Goal: Information Seeking & Learning: Learn about a topic

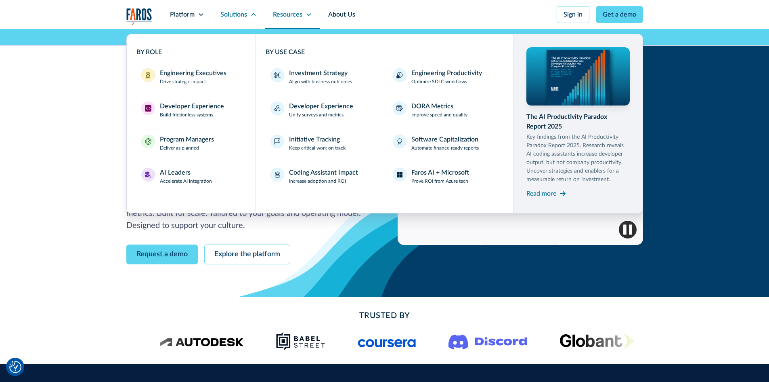
click at [306, 14] on icon at bounding box center [309, 14] width 6 height 6
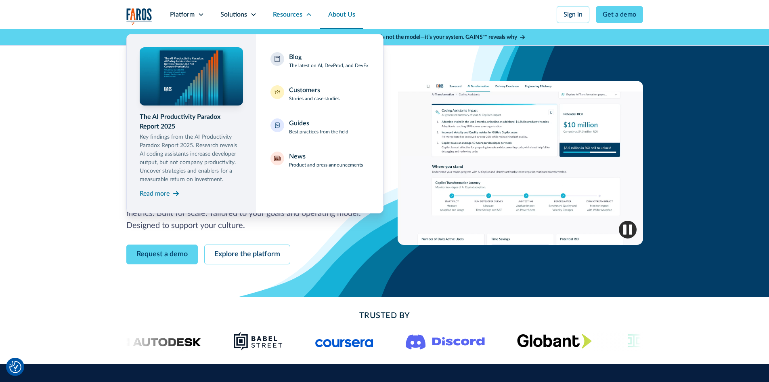
click at [347, 16] on link "About Us" at bounding box center [341, 14] width 43 height 29
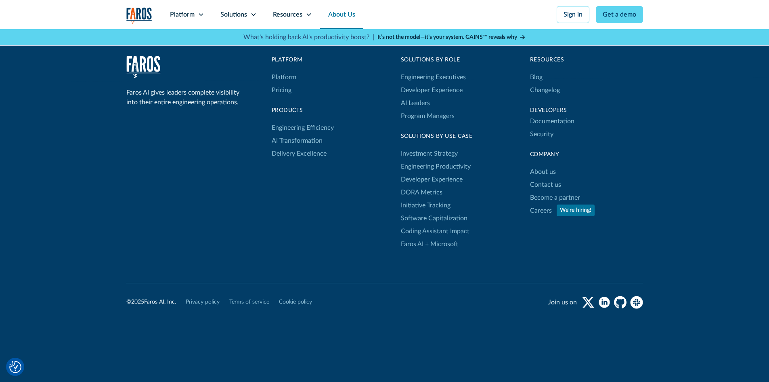
scroll to position [2280, 0]
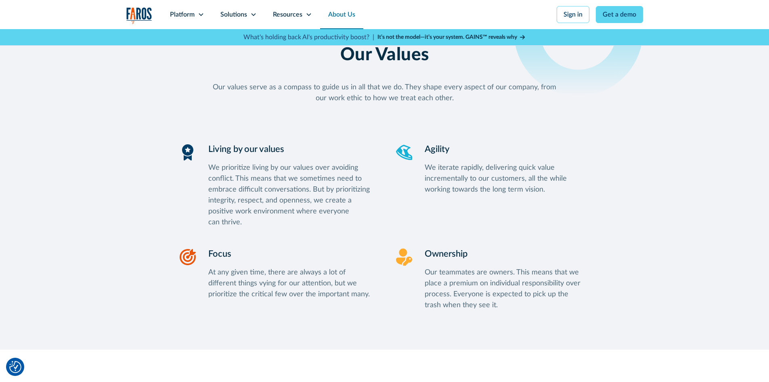
scroll to position [771, 0]
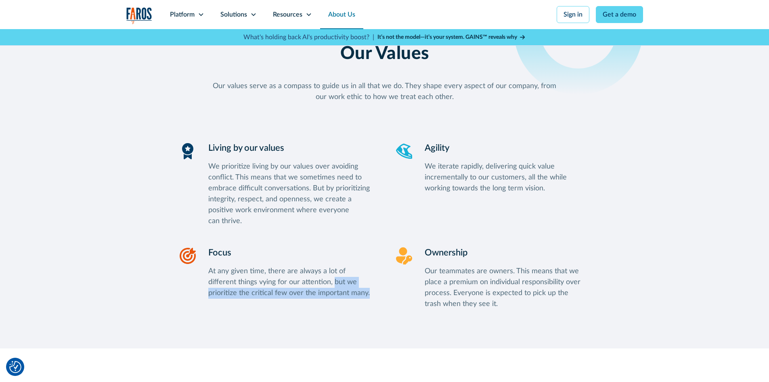
drag, startPoint x: 303, startPoint y: 280, endPoint x: 333, endPoint y: 290, distance: 31.3
click at [333, 290] on div "At any given time, there are always a lot of different things vying for our att…" at bounding box center [291, 282] width 167 height 33
click at [271, 298] on div "Focus At any given time, there are always a lot of different things vying for o…" at bounding box center [291, 277] width 167 height 63
click at [249, 291] on div "At any given time, there are always a lot of different things vying for our att…" at bounding box center [291, 282] width 167 height 33
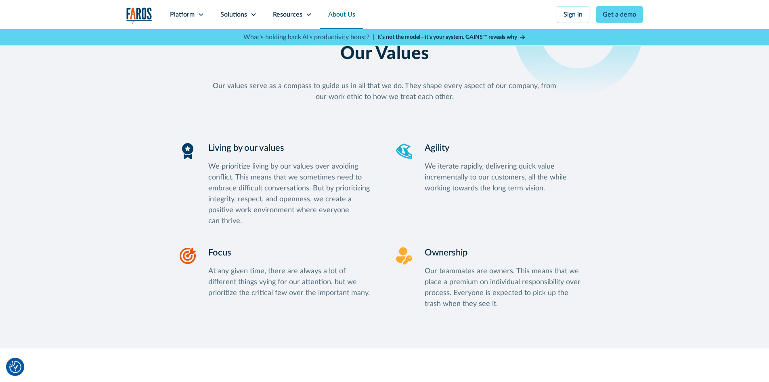
click at [245, 290] on div "At any given time, there are always a lot of different things vying for our att…" at bounding box center [291, 282] width 167 height 33
drag, startPoint x: 325, startPoint y: 291, endPoint x: 305, endPoint y: 291, distance: 19.4
click at [305, 291] on div "At any given time, there are always a lot of different things vying for our att…" at bounding box center [291, 282] width 167 height 33
click at [178, 199] on div "Living by our values We prioritize living by our values over avoiding conflict.…" at bounding box center [276, 183] width 197 height 85
drag, startPoint x: 309, startPoint y: 187, endPoint x: 343, endPoint y: 189, distance: 33.6
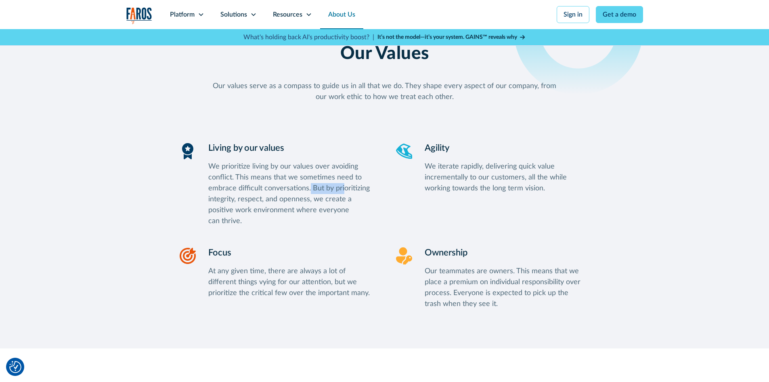
click at [342, 189] on div "We prioritize living by our values over avoiding conflict. This means that we s…" at bounding box center [291, 193] width 167 height 65
click at [346, 188] on div "We prioritize living by our values over avoiding conflict. This means that we s…" at bounding box center [291, 193] width 167 height 65
drag, startPoint x: 431, startPoint y: 166, endPoint x: 479, endPoint y: 169, distance: 48.5
click at [479, 169] on div "We iterate rapidly, delivering quick value incrementally to our customers, all …" at bounding box center [508, 177] width 167 height 33
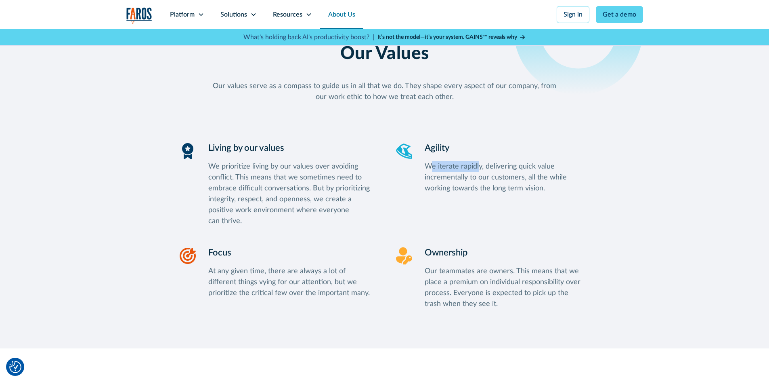
click at [479, 169] on div "We iterate rapidly, delivering quick value incrementally to our customers, all …" at bounding box center [508, 177] width 167 height 33
drag, startPoint x: 422, startPoint y: 186, endPoint x: 545, endPoint y: 185, distance: 122.4
click at [545, 185] on div "Agility We iterate rapidly, delivering quick value incrementally to our custome…" at bounding box center [493, 183] width 197 height 85
drag, startPoint x: 561, startPoint y: 198, endPoint x: 556, endPoint y: 199, distance: 5.0
click at [561, 198] on div "Agility We iterate rapidly, delivering quick value incrementally to our custome…" at bounding box center [508, 183] width 167 height 85
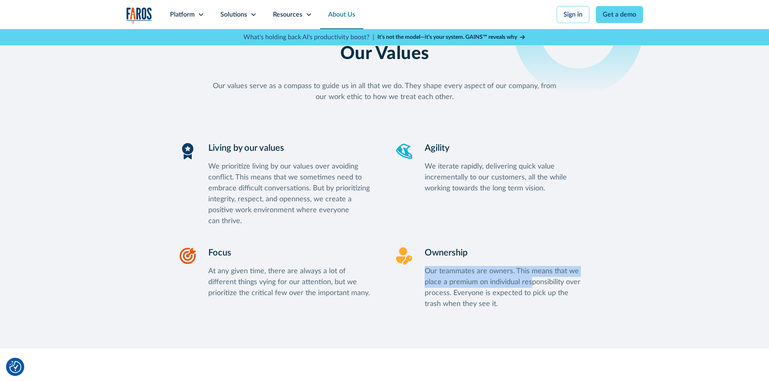
drag, startPoint x: 424, startPoint y: 270, endPoint x: 544, endPoint y: 280, distance: 120.4
click at [543, 281] on div "Our teammates are owners. This means that we place a premium on individual resp…" at bounding box center [508, 288] width 167 height 44
click at [546, 279] on div "Our teammates are owners. This means that we place a premium on individual resp…" at bounding box center [508, 288] width 167 height 44
drag, startPoint x: 490, startPoint y: 281, endPoint x: 562, endPoint y: 281, distance: 71.9
click at [562, 281] on div "Our teammates are owners. This means that we place a premium on individual resp…" at bounding box center [508, 288] width 167 height 44
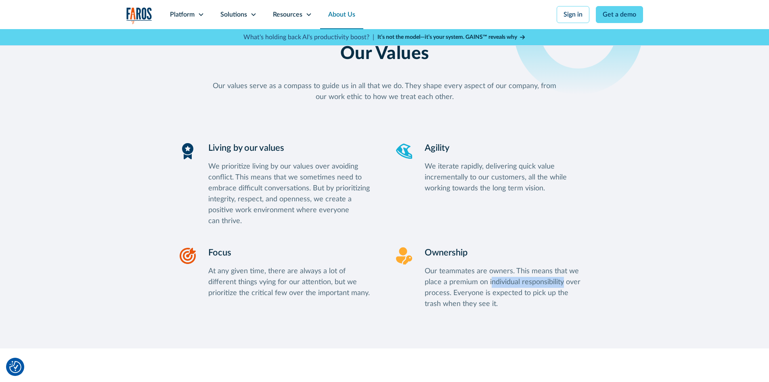
click at [584, 296] on div "Our teammates are owners. This means that we place a premium on individual resp…" at bounding box center [508, 288] width 167 height 44
click at [575, 13] on link "Sign in" at bounding box center [573, 14] width 33 height 17
